Goal: Task Accomplishment & Management: Manage account settings

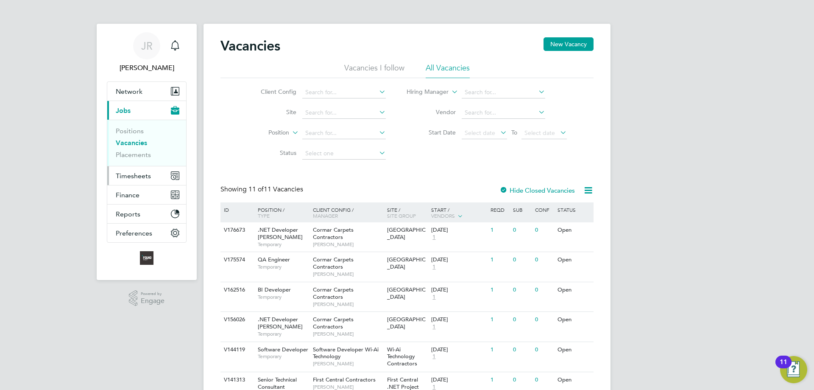
click at [119, 173] on span "Timesheets" at bounding box center [133, 176] width 35 height 8
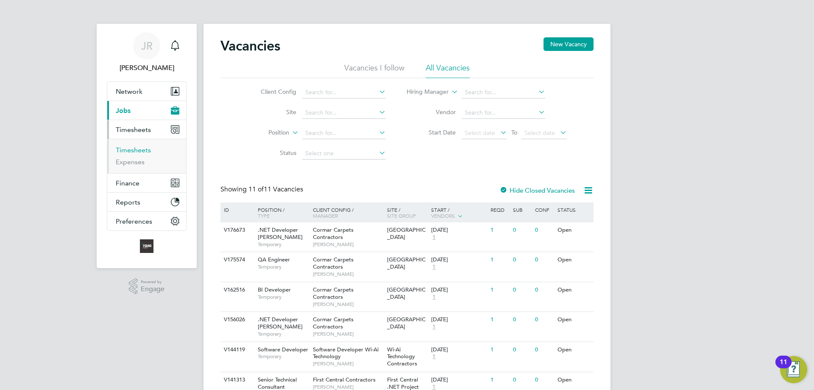
click at [133, 148] on link "Timesheets" at bounding box center [133, 150] width 35 height 8
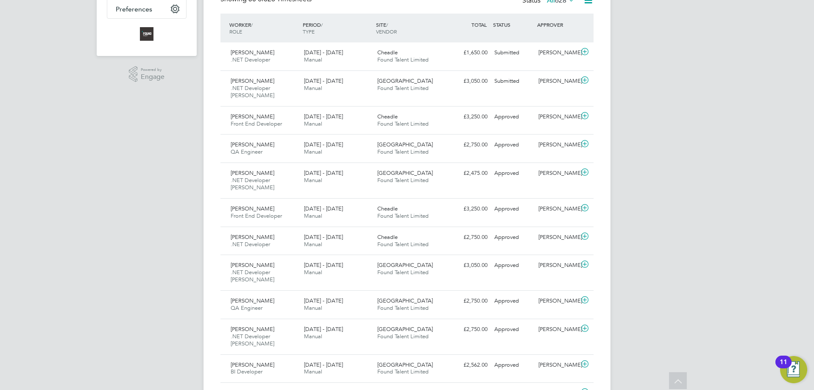
click at [583, 79] on icon at bounding box center [585, 80] width 11 height 7
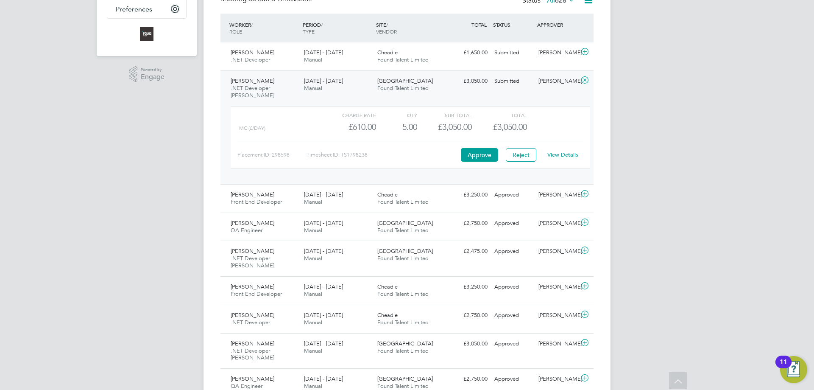
click at [563, 156] on link "View Details" at bounding box center [563, 154] width 31 height 7
click at [587, 79] on icon at bounding box center [585, 80] width 11 height 7
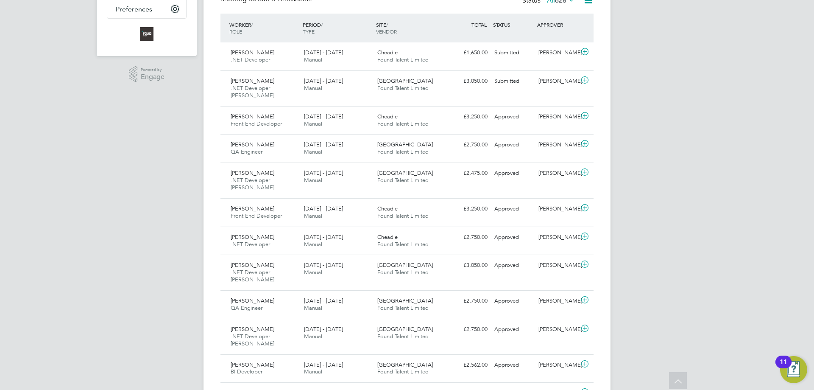
click at [585, 172] on icon at bounding box center [585, 172] width 11 height 7
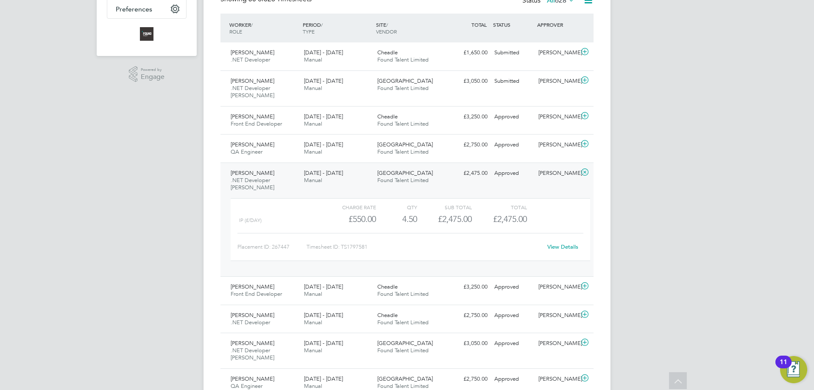
click at [573, 246] on link "View Details" at bounding box center [563, 246] width 31 height 7
click at [583, 171] on icon at bounding box center [585, 172] width 11 height 7
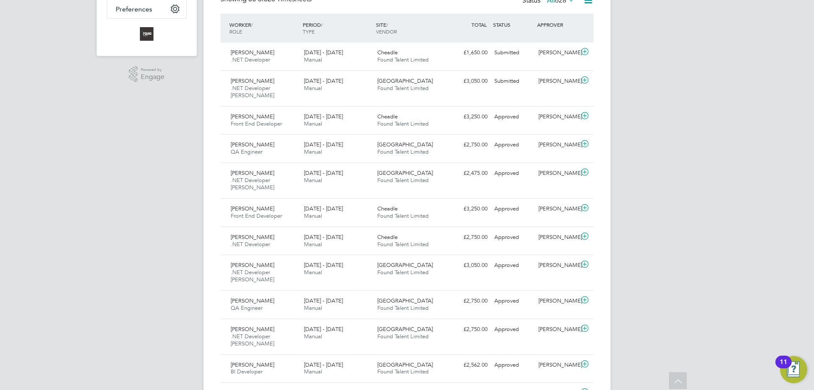
click at [585, 236] on icon at bounding box center [585, 236] width 11 height 7
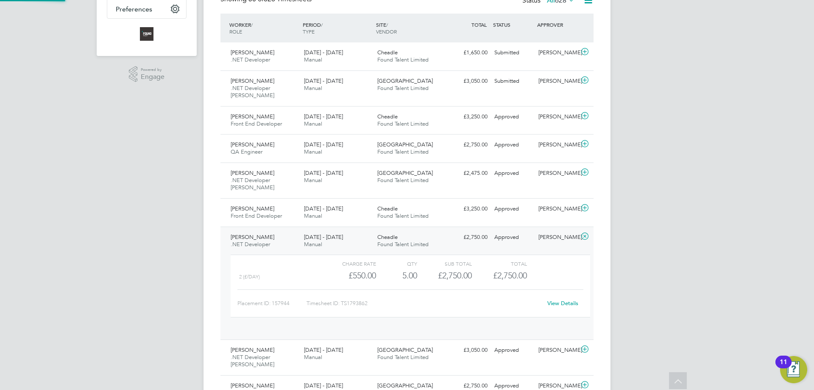
scroll to position [14, 83]
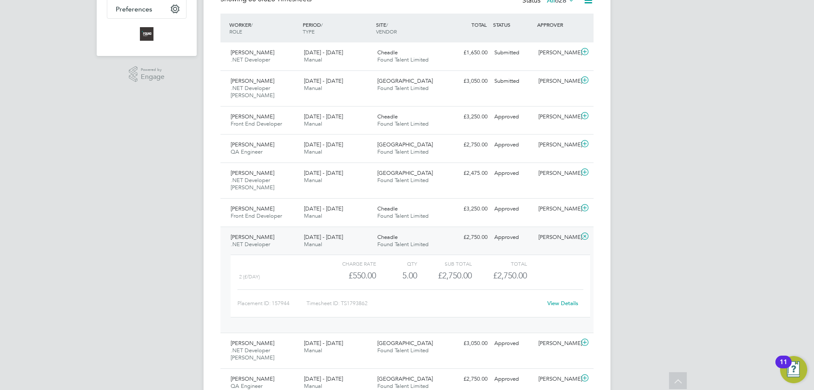
click at [567, 305] on link "View Details" at bounding box center [563, 302] width 31 height 7
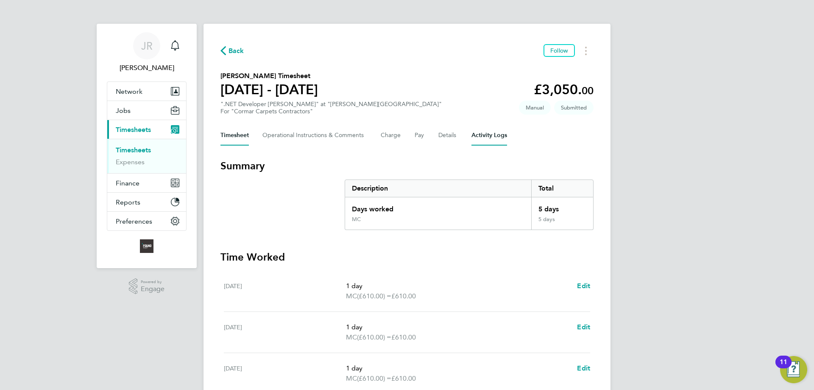
click at [499, 136] on Logs-tab "Activity Logs" at bounding box center [490, 135] width 36 height 20
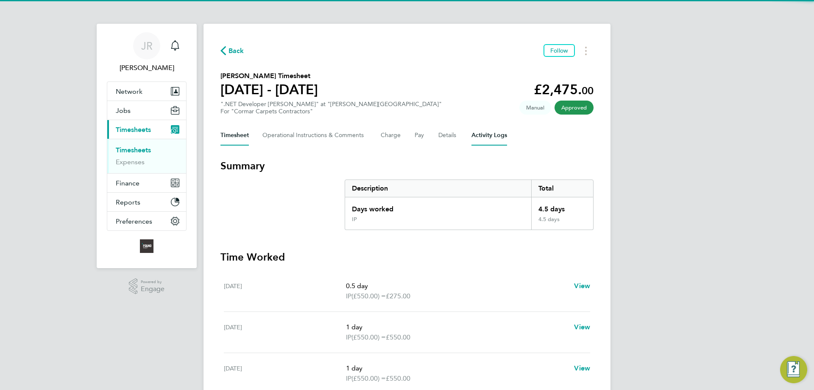
click at [496, 137] on Logs-tab "Activity Logs" at bounding box center [490, 135] width 36 height 20
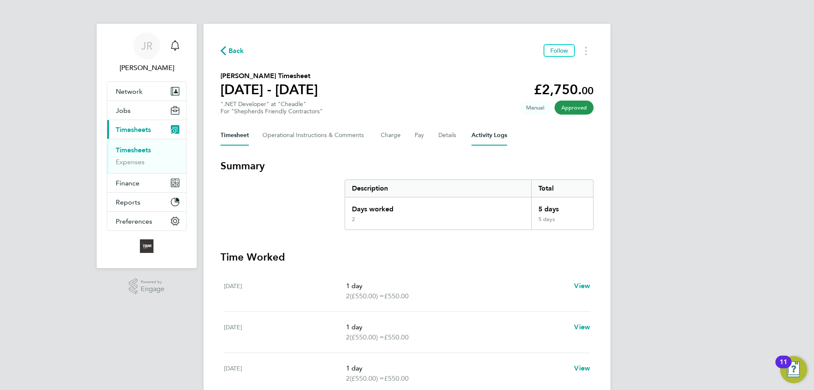
click at [486, 131] on Logs-tab "Activity Logs" at bounding box center [490, 135] width 36 height 20
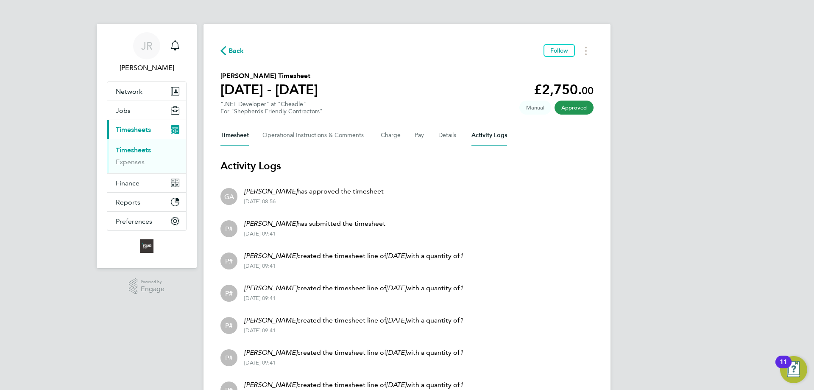
click at [226, 135] on button "Timesheet" at bounding box center [235, 135] width 28 height 20
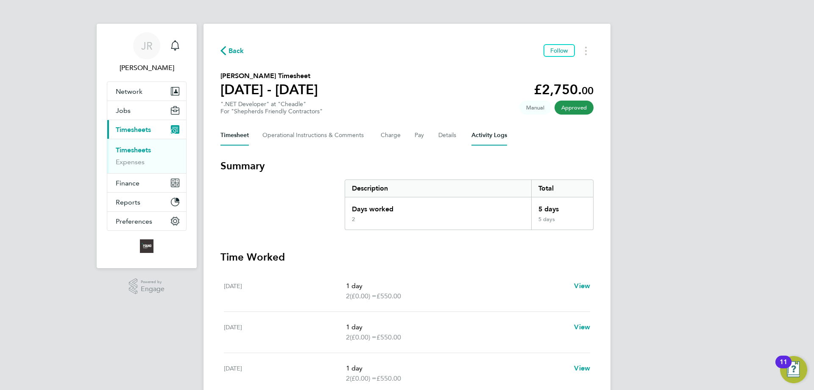
click at [482, 132] on Logs-tab "Activity Logs" at bounding box center [490, 135] width 36 height 20
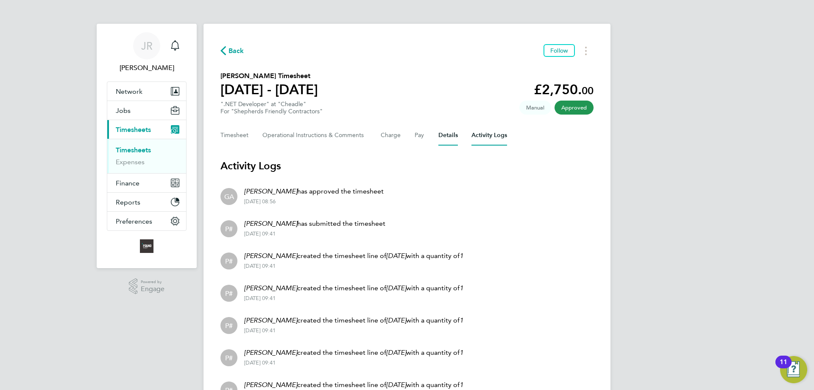
click at [446, 133] on button "Details" at bounding box center [449, 135] width 20 height 20
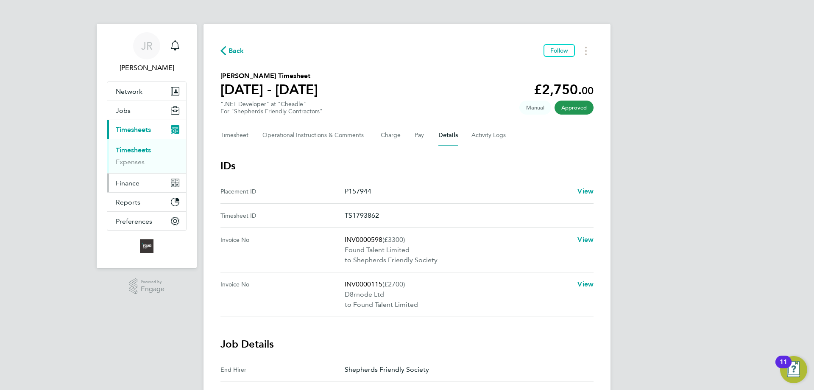
click at [161, 181] on button "Finance" at bounding box center [146, 182] width 79 height 19
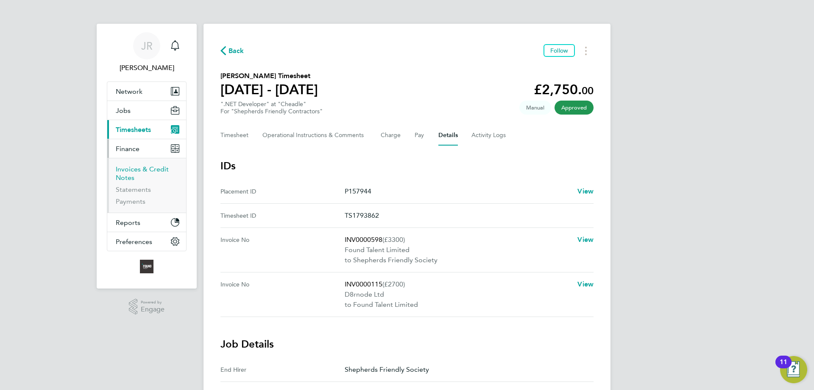
click at [128, 173] on link "Invoices & Credit Notes" at bounding box center [142, 173] width 53 height 17
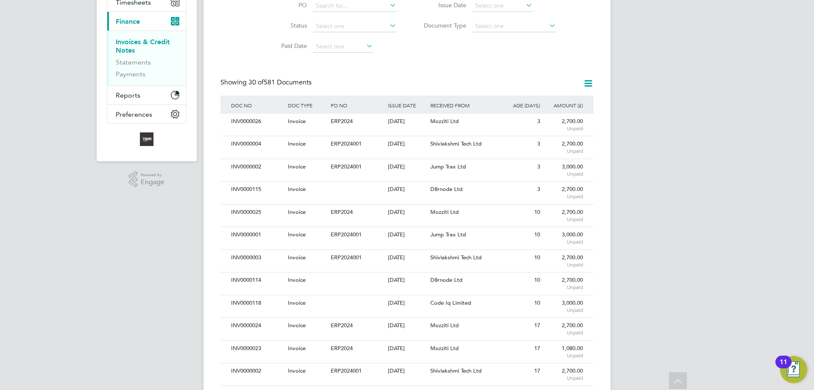
click at [480, 308] on div "Code Iq Limited" at bounding box center [463, 303] width 71 height 16
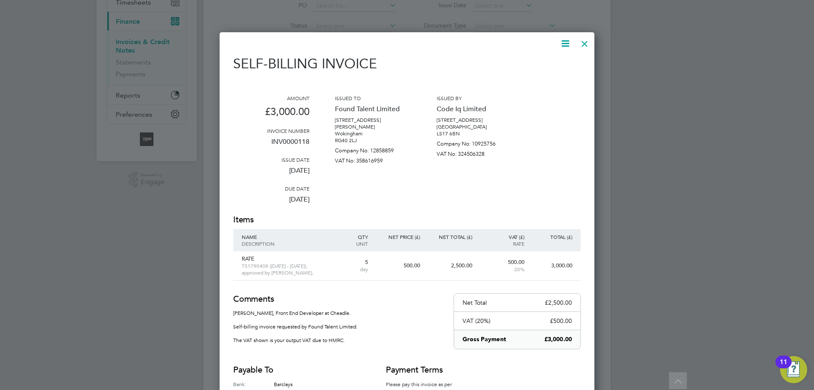
click at [584, 42] on div at bounding box center [584, 41] width 15 height 15
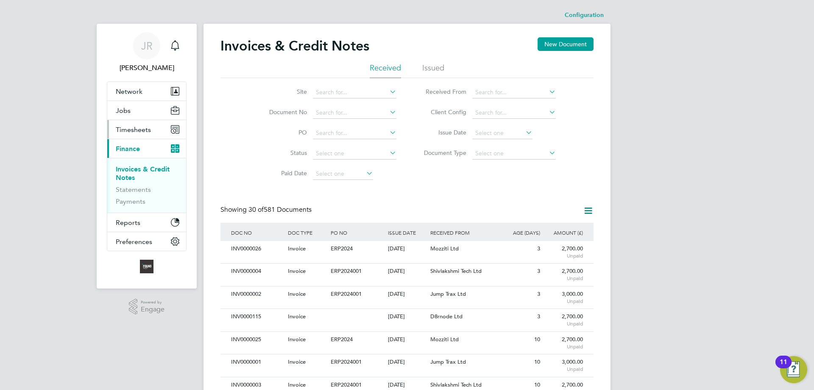
click at [132, 131] on span "Timesheets" at bounding box center [133, 130] width 35 height 8
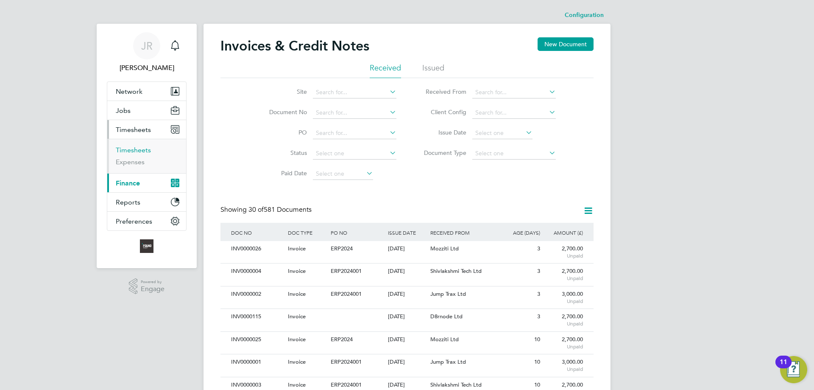
click at [139, 148] on link "Timesheets" at bounding box center [133, 150] width 35 height 8
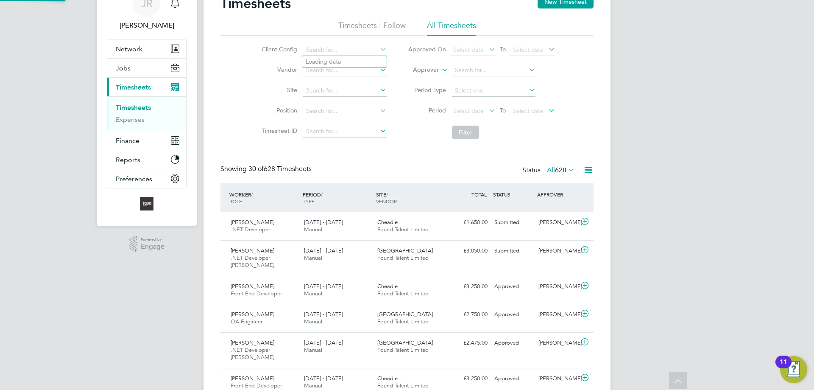
click at [324, 49] on input at bounding box center [345, 50] width 84 height 12
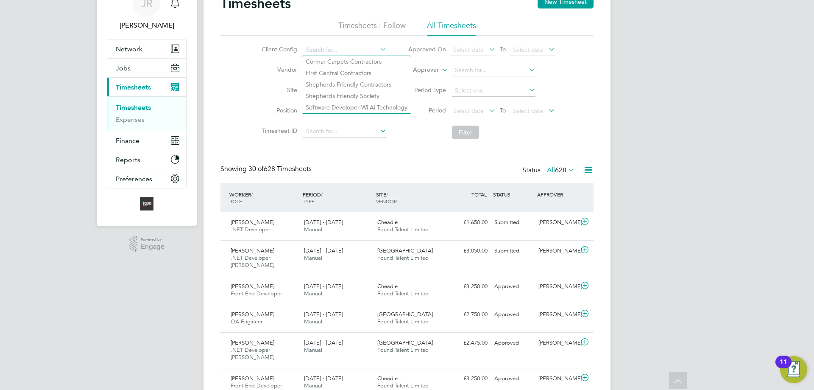
click at [268, 65] on li "Vendor" at bounding box center [323, 70] width 149 height 20
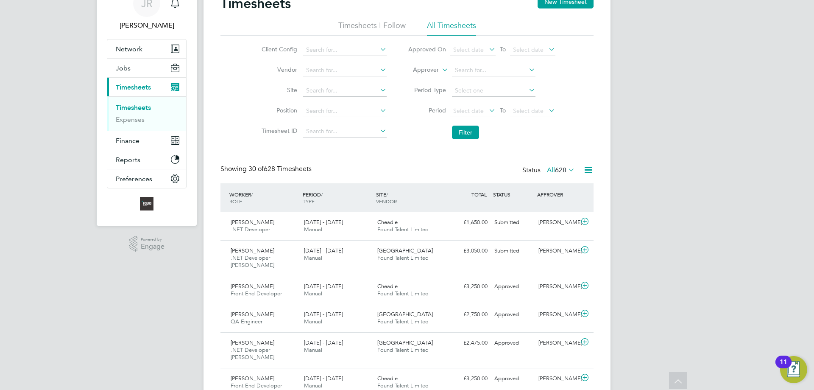
click at [328, 89] on input at bounding box center [345, 91] width 84 height 12
click at [334, 113] on li "Cheadle" at bounding box center [345, 113] width 86 height 11
type input "Cheadle"
click at [466, 133] on button "Filter" at bounding box center [465, 133] width 27 height 14
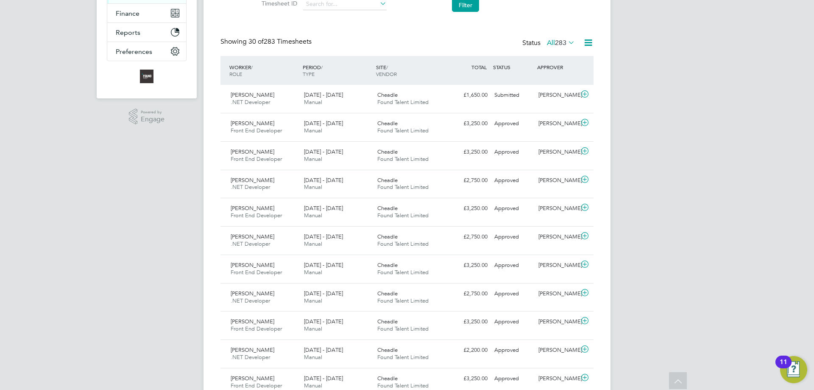
click at [585, 180] on icon at bounding box center [585, 179] width 11 height 7
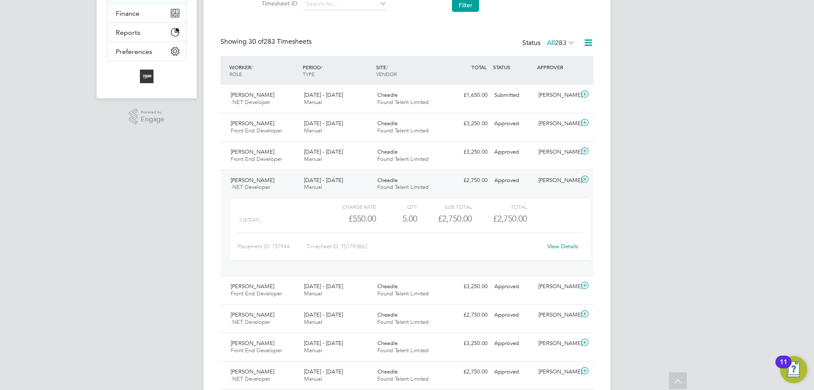
click at [572, 241] on div "View Details" at bounding box center [563, 247] width 42 height 14
click at [570, 246] on link "View Details" at bounding box center [563, 246] width 31 height 7
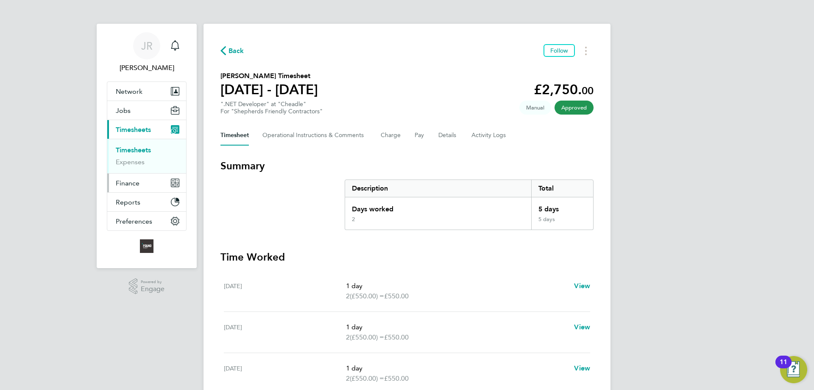
click at [132, 190] on button "Finance" at bounding box center [146, 182] width 79 height 19
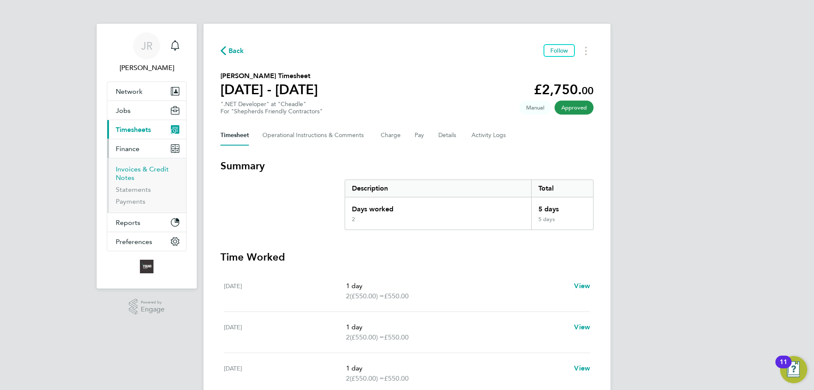
click at [130, 171] on link "Invoices & Credit Notes" at bounding box center [142, 173] width 53 height 17
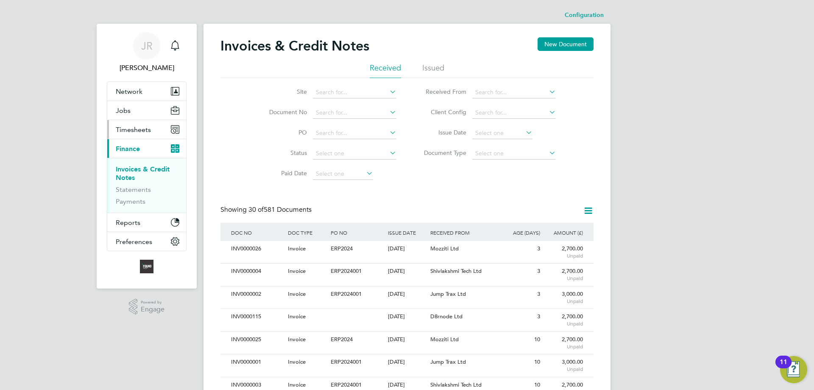
click at [134, 127] on span "Timesheets" at bounding box center [133, 130] width 35 height 8
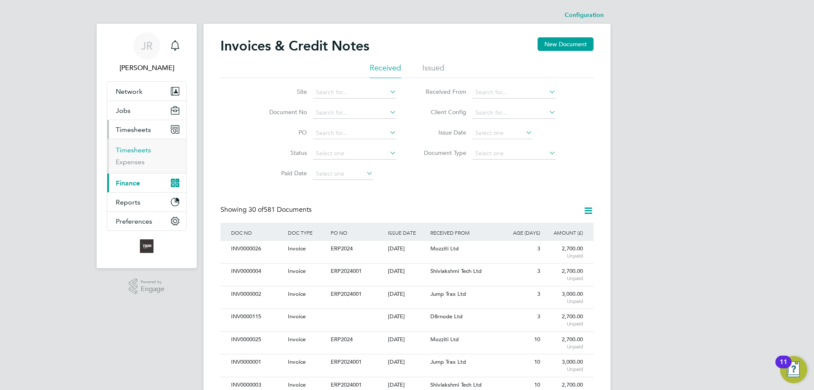
click at [133, 148] on link "Timesheets" at bounding box center [133, 150] width 35 height 8
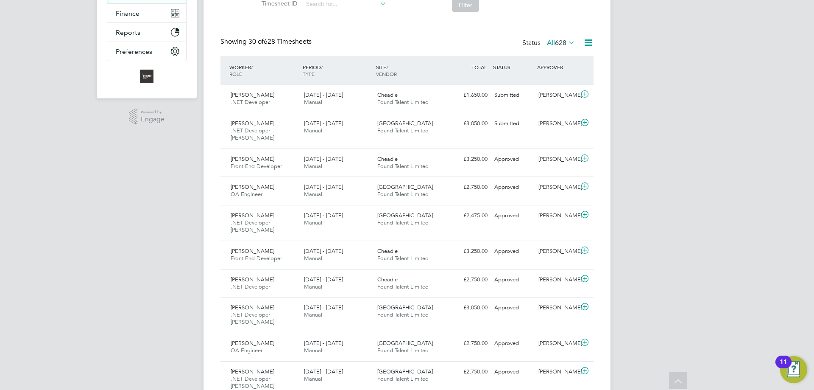
click at [586, 249] on icon at bounding box center [585, 250] width 11 height 7
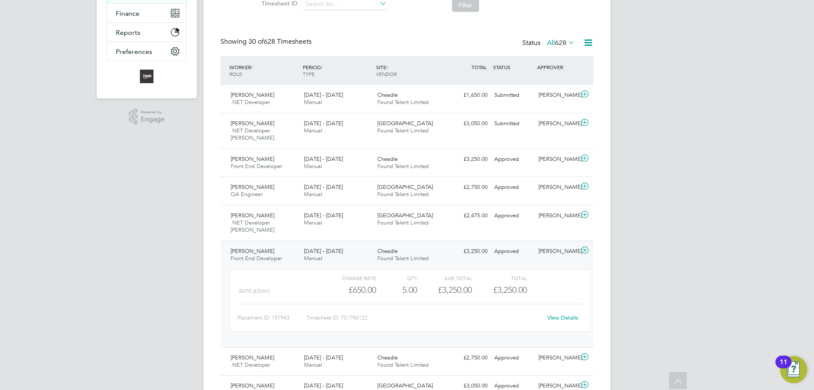
click at [564, 319] on link "View Details" at bounding box center [563, 317] width 31 height 7
